Goal: Contribute content

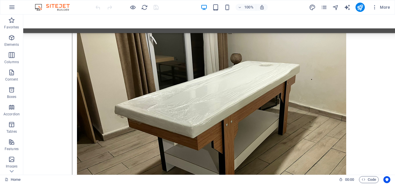
scroll to position [3842, 0]
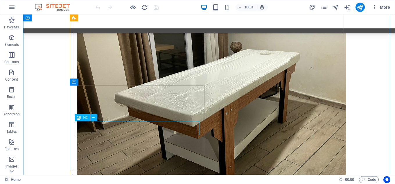
drag, startPoint x: 153, startPoint y: 128, endPoint x: 120, endPoint y: 135, distance: 33.8
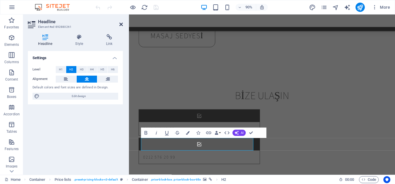
click at [120, 25] on icon at bounding box center [120, 24] width 3 height 5
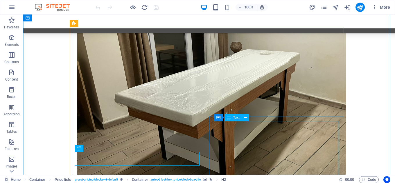
scroll to position [3811, 0]
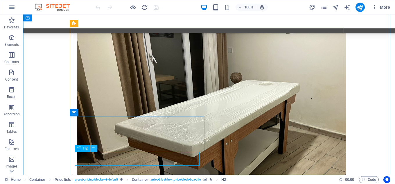
click at [94, 149] on icon at bounding box center [93, 149] width 3 height 6
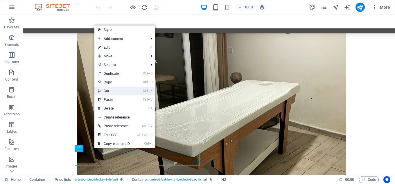
click at [114, 93] on link "Ctrl X Cut" at bounding box center [113, 91] width 39 height 9
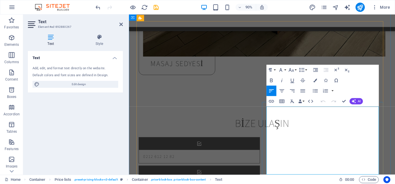
scroll to position [3846, 0]
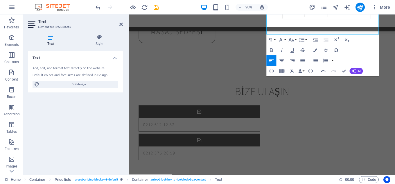
scroll to position [4002, 0]
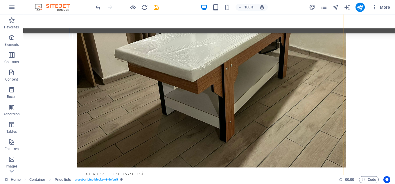
scroll to position [3921, 0]
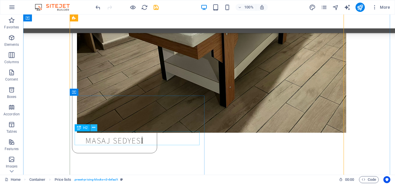
click at [94, 129] on icon at bounding box center [93, 128] width 3 height 6
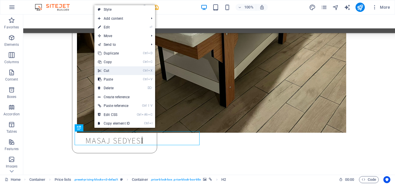
click at [111, 71] on link "Ctrl X Cut" at bounding box center [113, 71] width 39 height 9
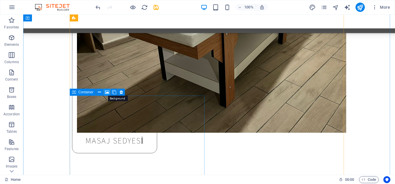
click at [106, 93] on icon at bounding box center [107, 92] width 4 height 6
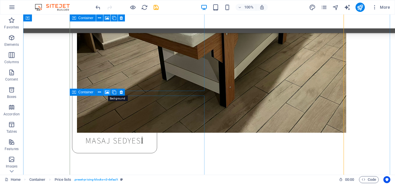
click at [108, 92] on icon at bounding box center [107, 92] width 4 height 6
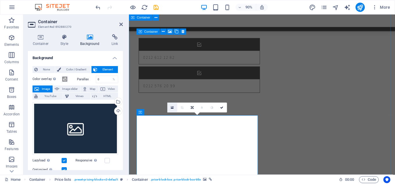
click at [173, 110] on link at bounding box center [172, 108] width 10 height 10
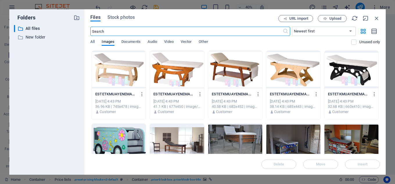
scroll to position [4266, 0]
click at [174, 69] on div at bounding box center [177, 70] width 54 height 38
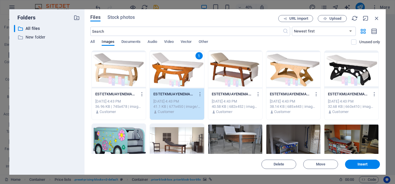
click at [351, 69] on div at bounding box center [352, 70] width 54 height 38
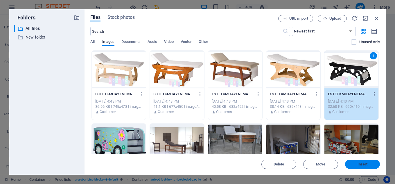
click at [361, 163] on span "Insert" at bounding box center [363, 164] width 10 height 3
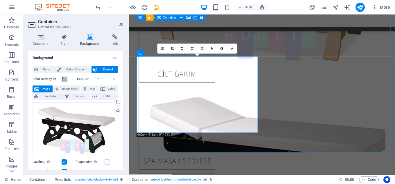
scroll to position [3987, 0]
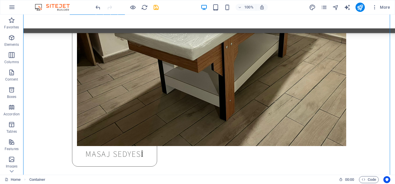
scroll to position [3913, 0]
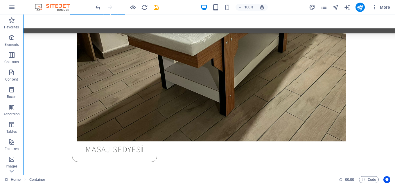
drag, startPoint x: 417, startPoint y: 190, endPoint x: 393, endPoint y: 175, distance: 28.1
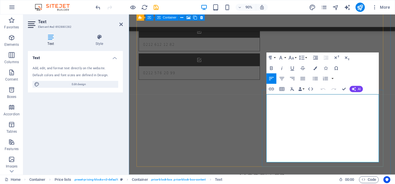
scroll to position [3950, 0]
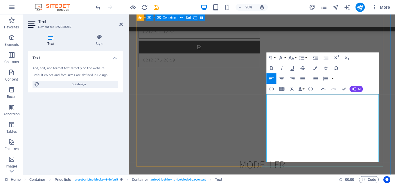
click at [361, 8] on icon "publish" at bounding box center [360, 7] width 7 height 7
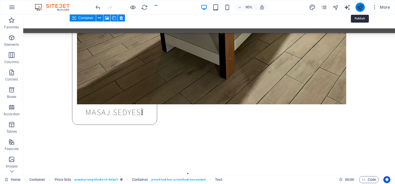
checkbox input "false"
